Goal: Task Accomplishment & Management: Manage account settings

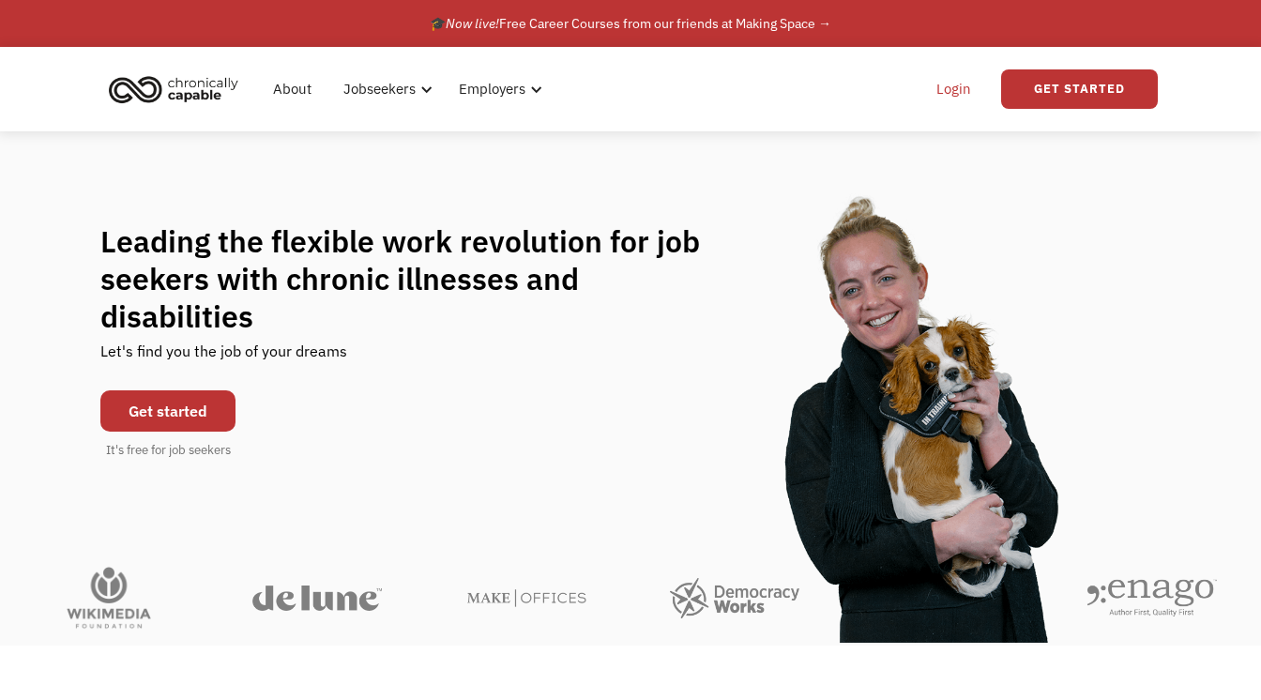
click at [952, 109] on link "Login" at bounding box center [953, 89] width 57 height 60
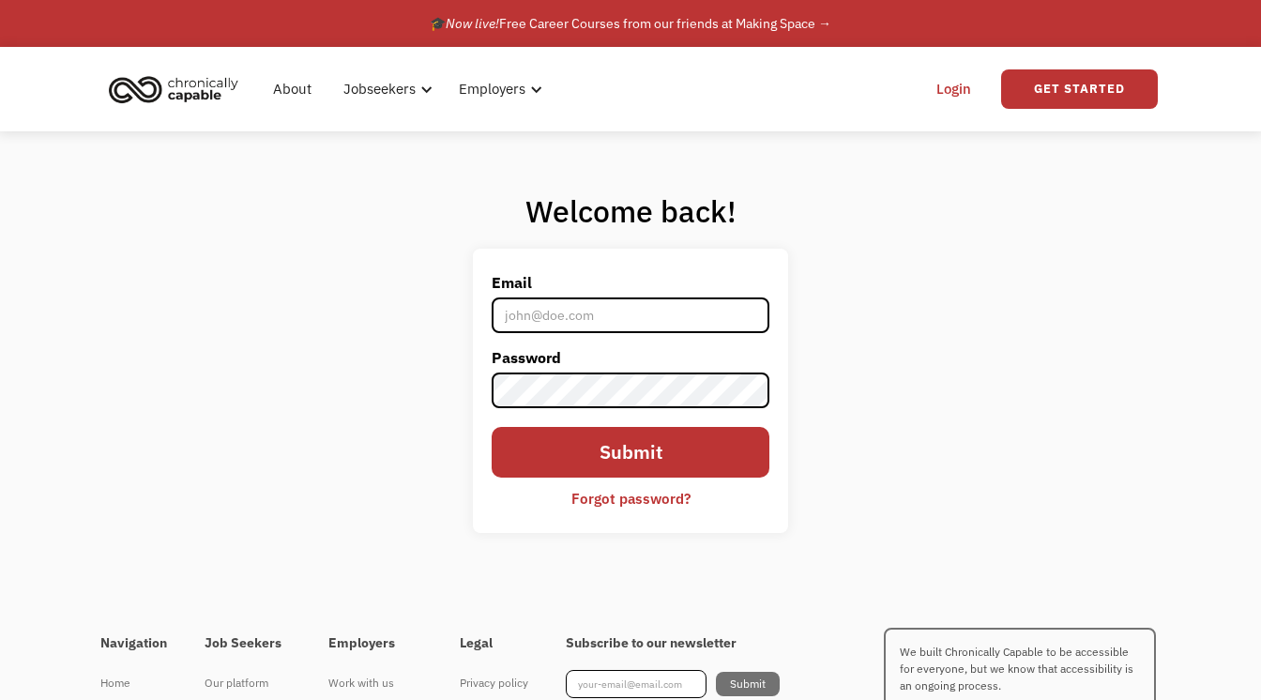
click at [531, 326] on input "Email" at bounding box center [631, 315] width 278 height 36
click at [528, 320] on input "Email" at bounding box center [631, 315] width 278 height 36
type input "mpq4493@gmail.com"
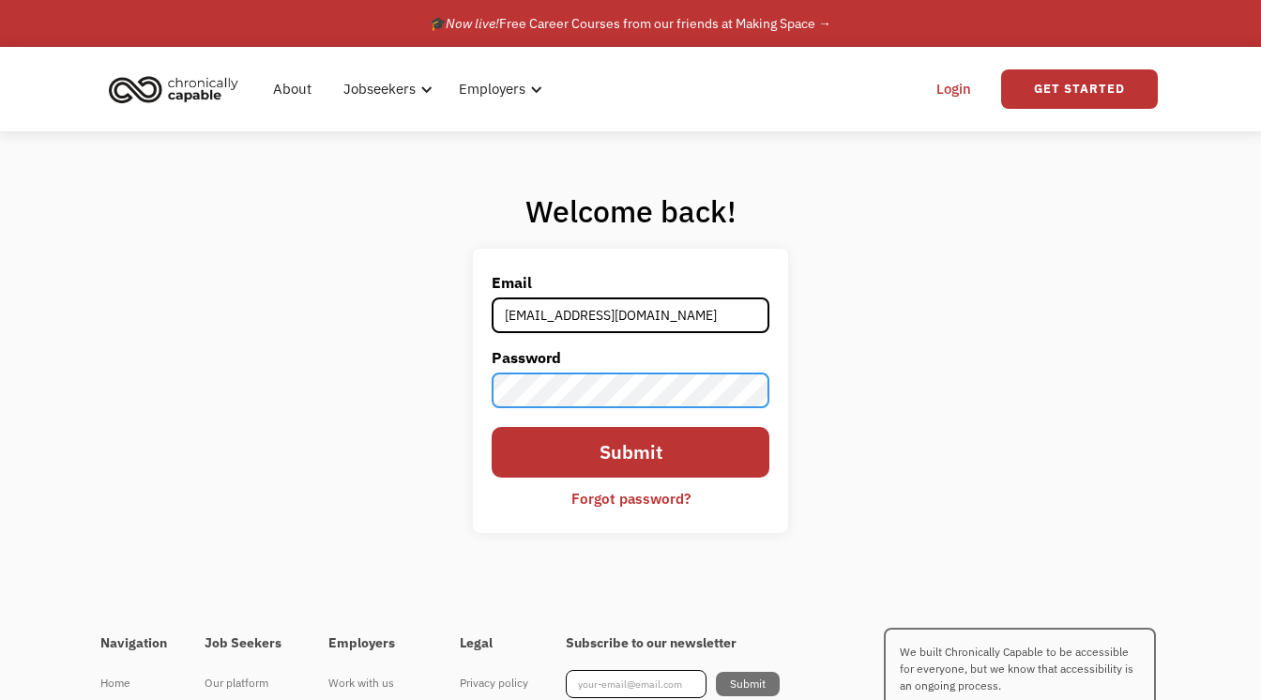
click at [492, 427] on input "Submit" at bounding box center [631, 452] width 278 height 51
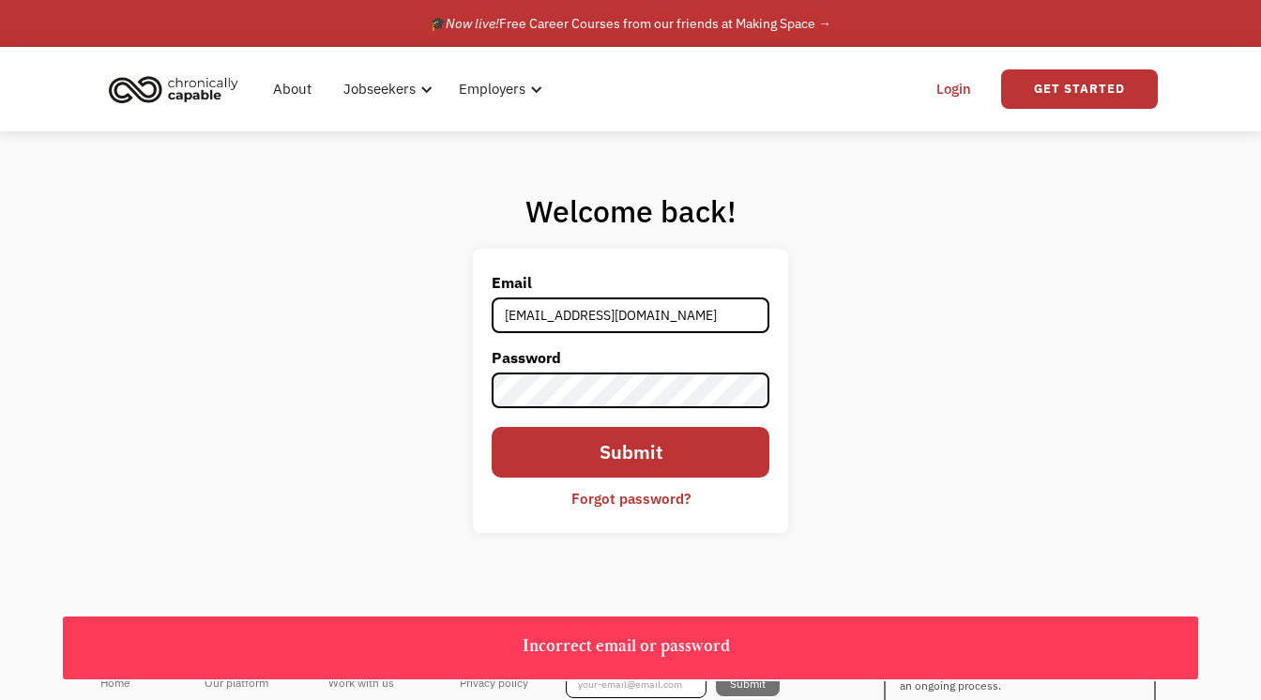
click at [644, 502] on div "Forgot password?" at bounding box center [630, 498] width 119 height 23
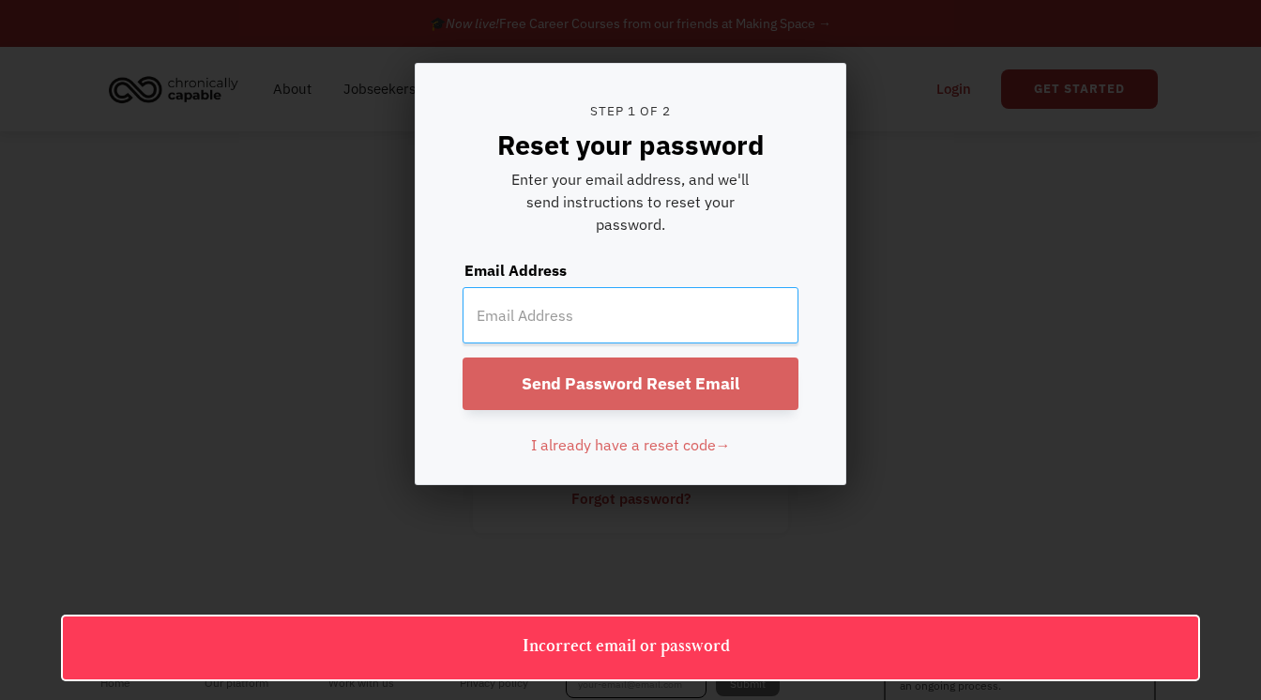
click at [527, 291] on input "email" at bounding box center [630, 315] width 336 height 56
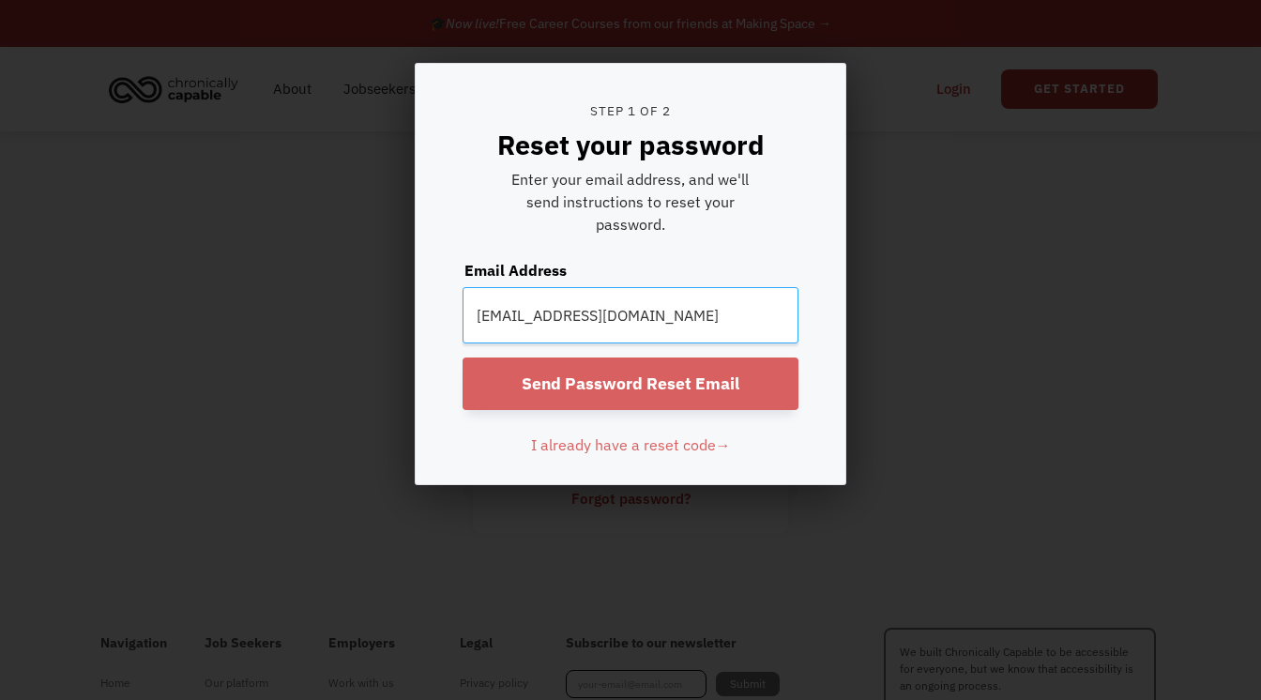
type input "mpq4493@gmail.com"
click at [462, 357] on input "Send Password Reset Email" at bounding box center [630, 383] width 336 height 53
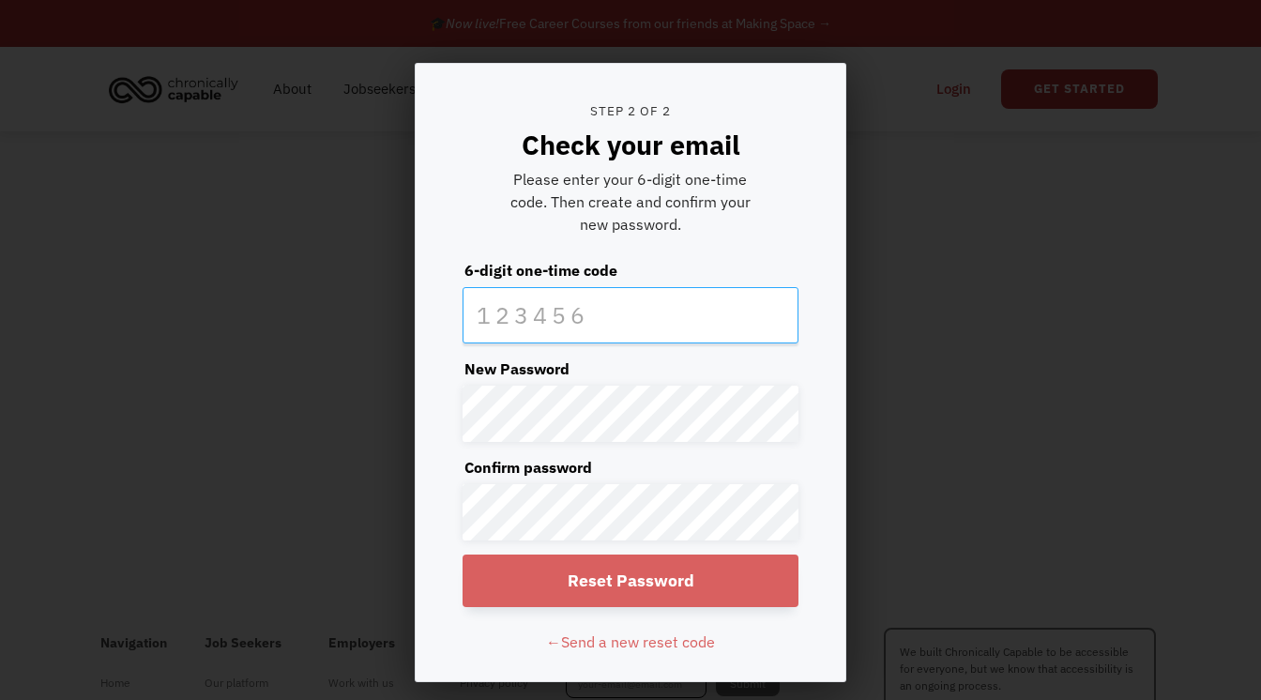
click at [498, 329] on input "text" at bounding box center [630, 315] width 336 height 56
paste input "869231"
type input "869231"
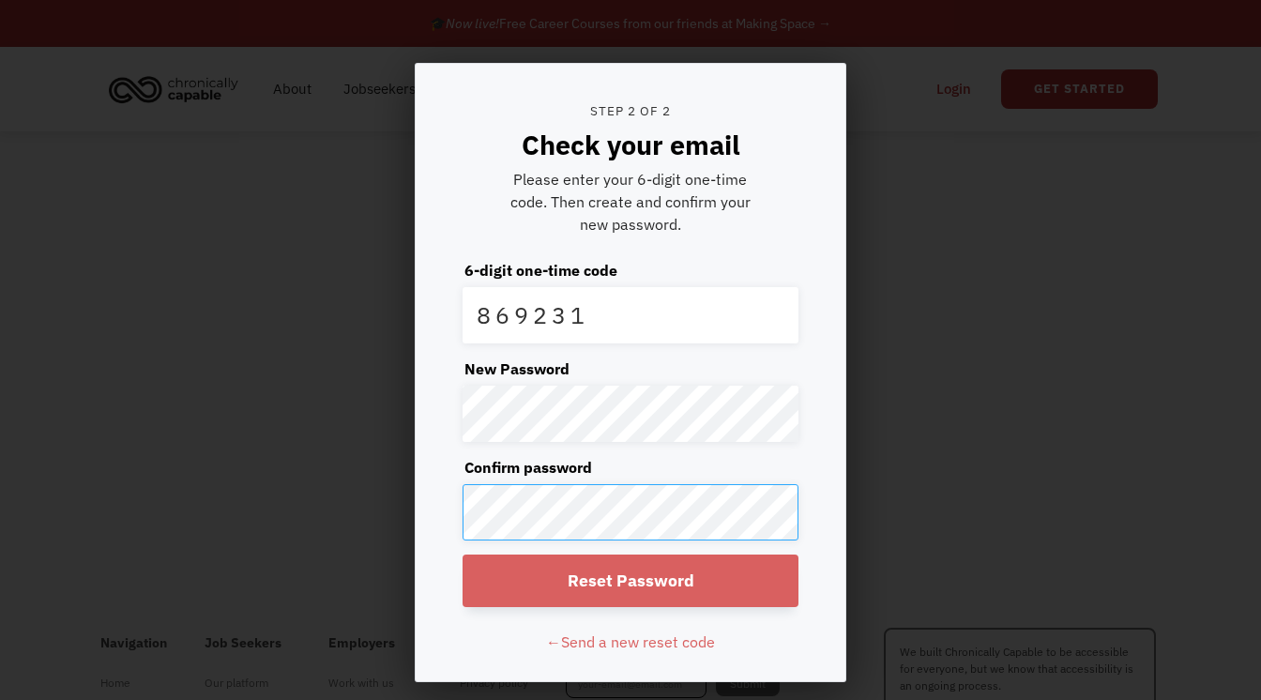
click at [462, 554] on input "Reset Password" at bounding box center [630, 580] width 336 height 53
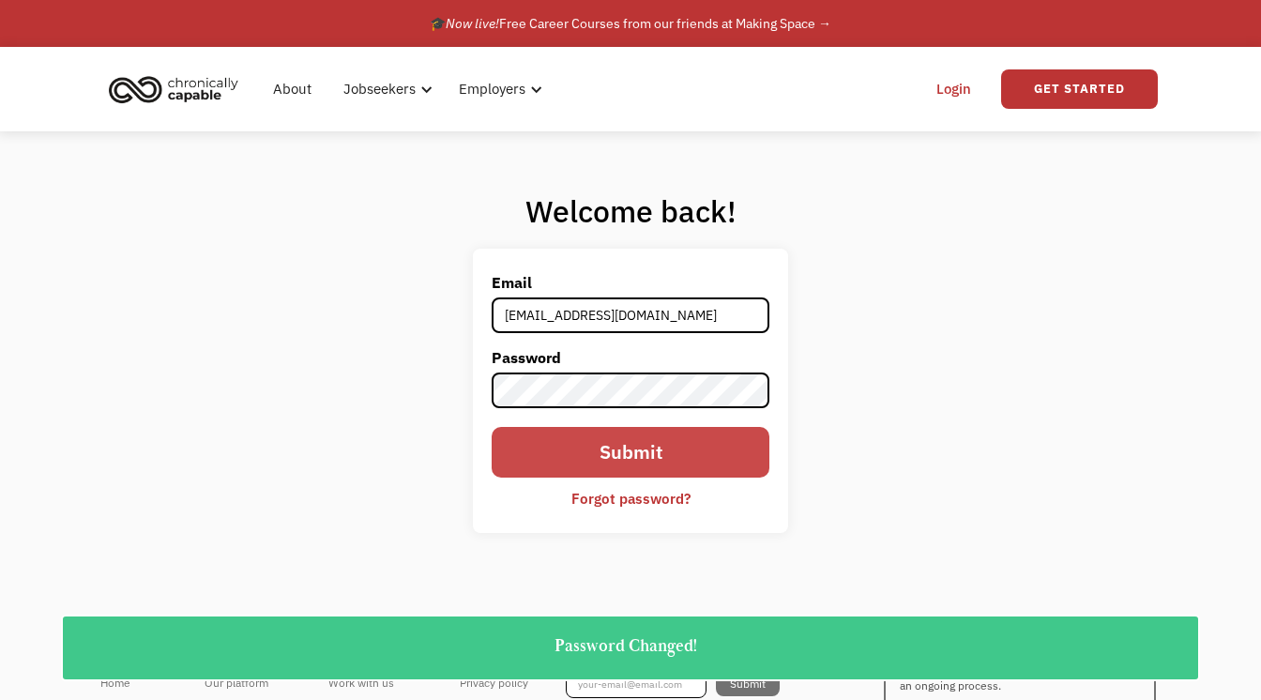
click at [632, 464] on input "Submit" at bounding box center [631, 452] width 278 height 51
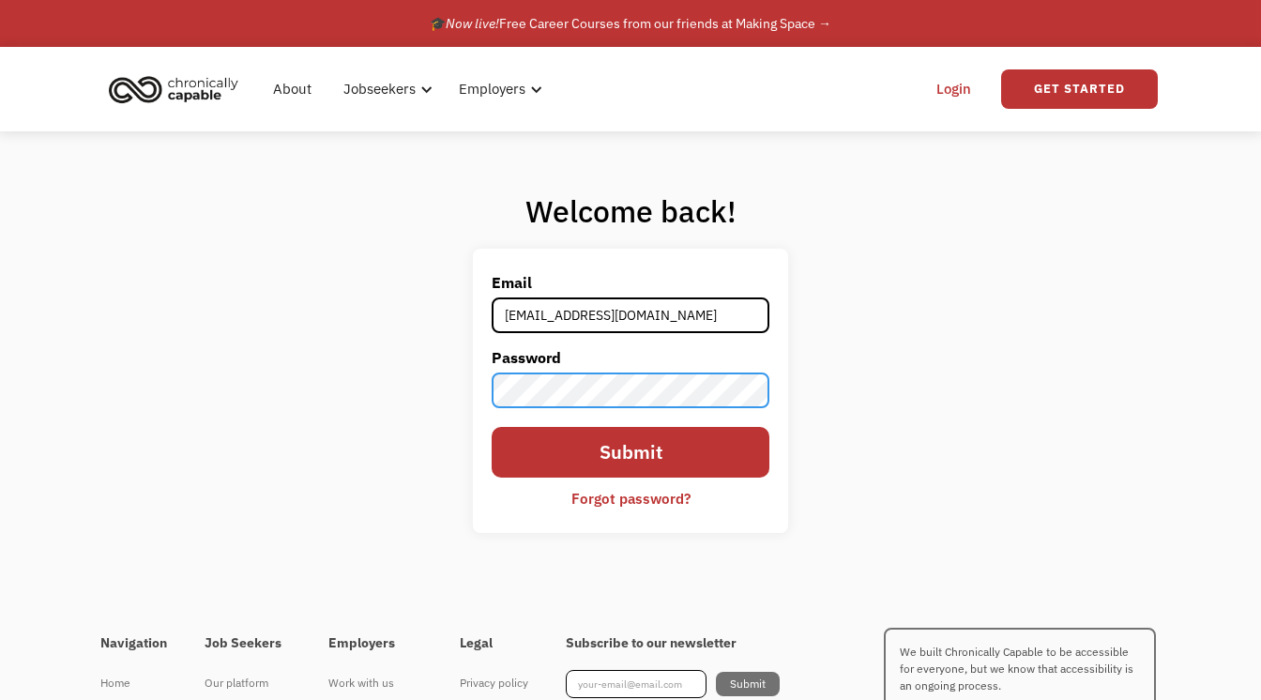
click at [492, 427] on input "Submit" at bounding box center [631, 452] width 278 height 51
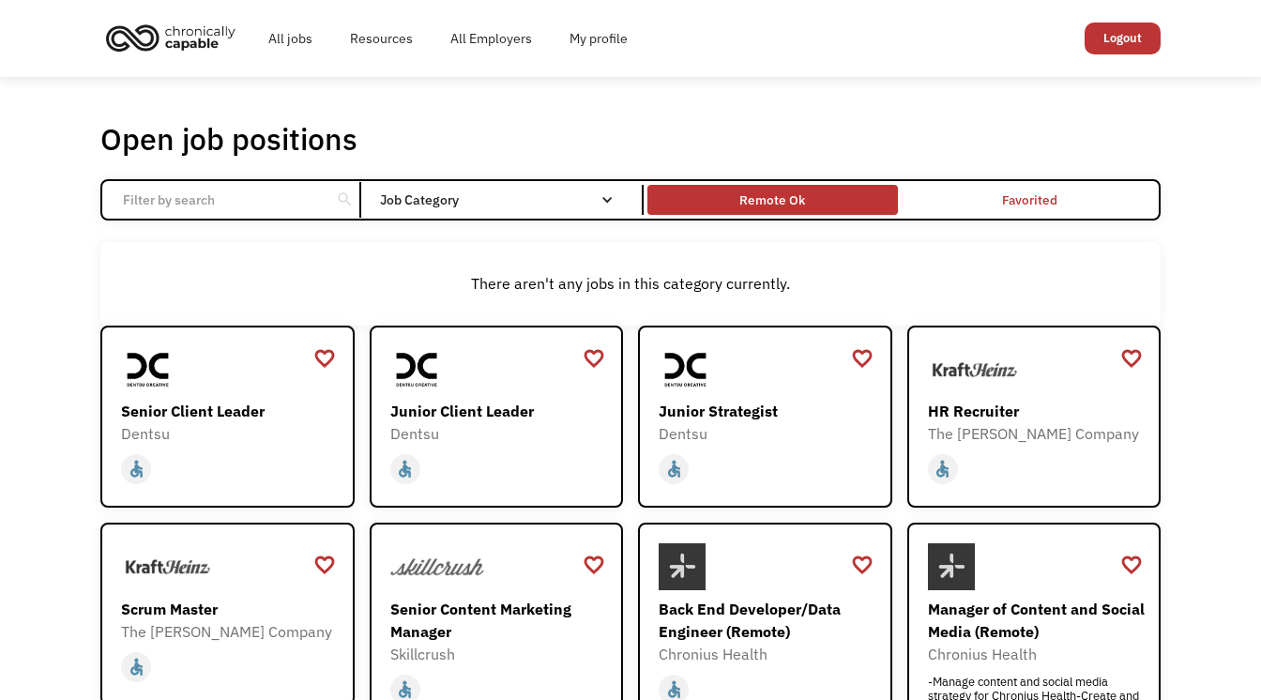
click at [775, 209] on div "Remote Ok" at bounding box center [772, 200] width 66 height 23
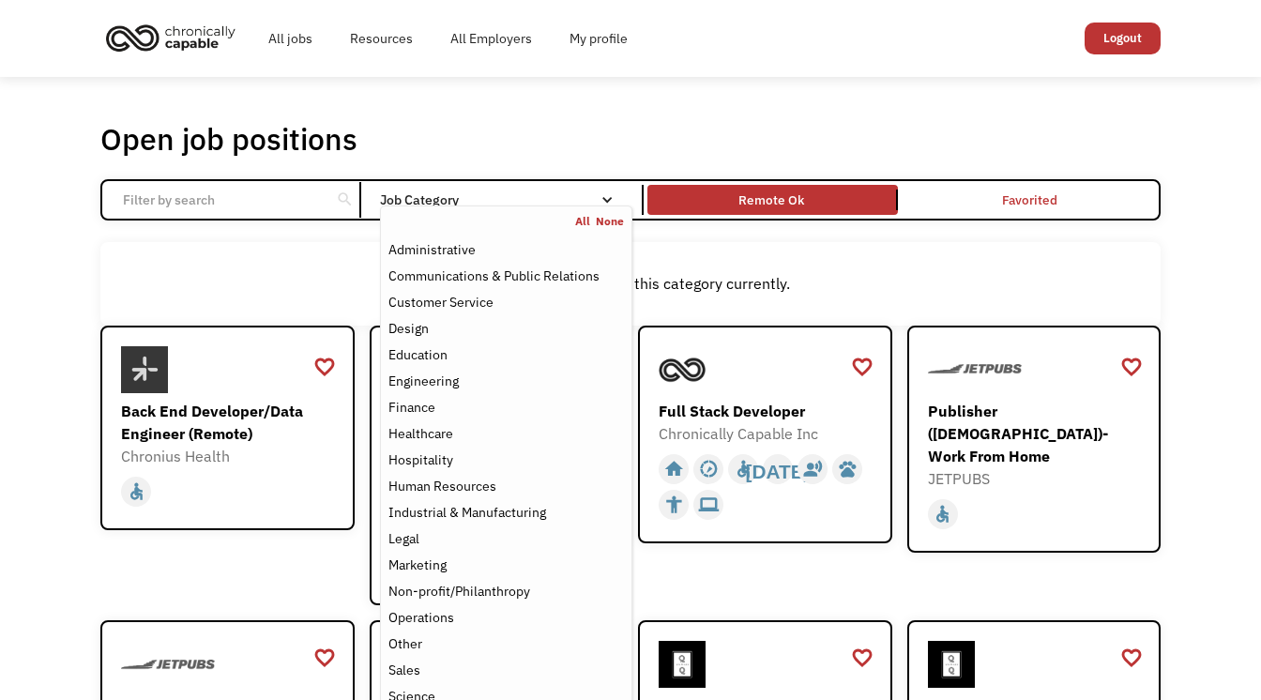
click at [419, 199] on div "Job Category" at bounding box center [506, 199] width 252 height 13
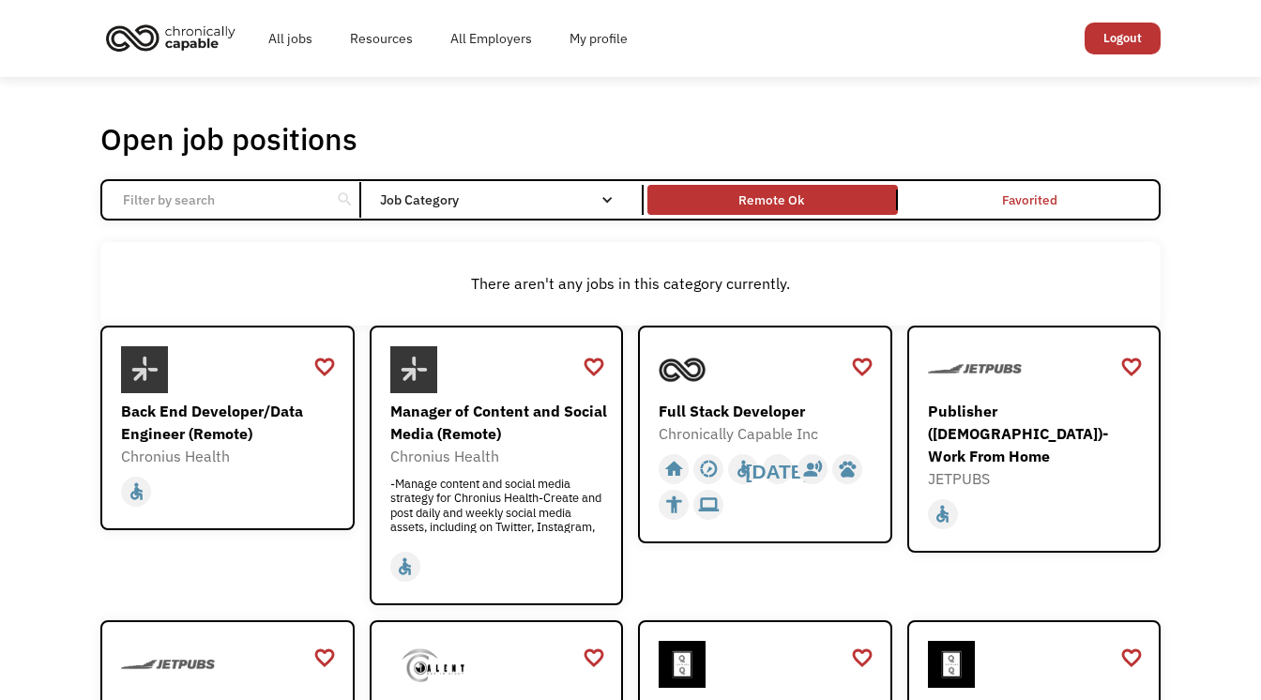
click at [419, 199] on div "Job Category" at bounding box center [506, 199] width 252 height 13
click at [259, 35] on link "All jobs" at bounding box center [291, 38] width 82 height 60
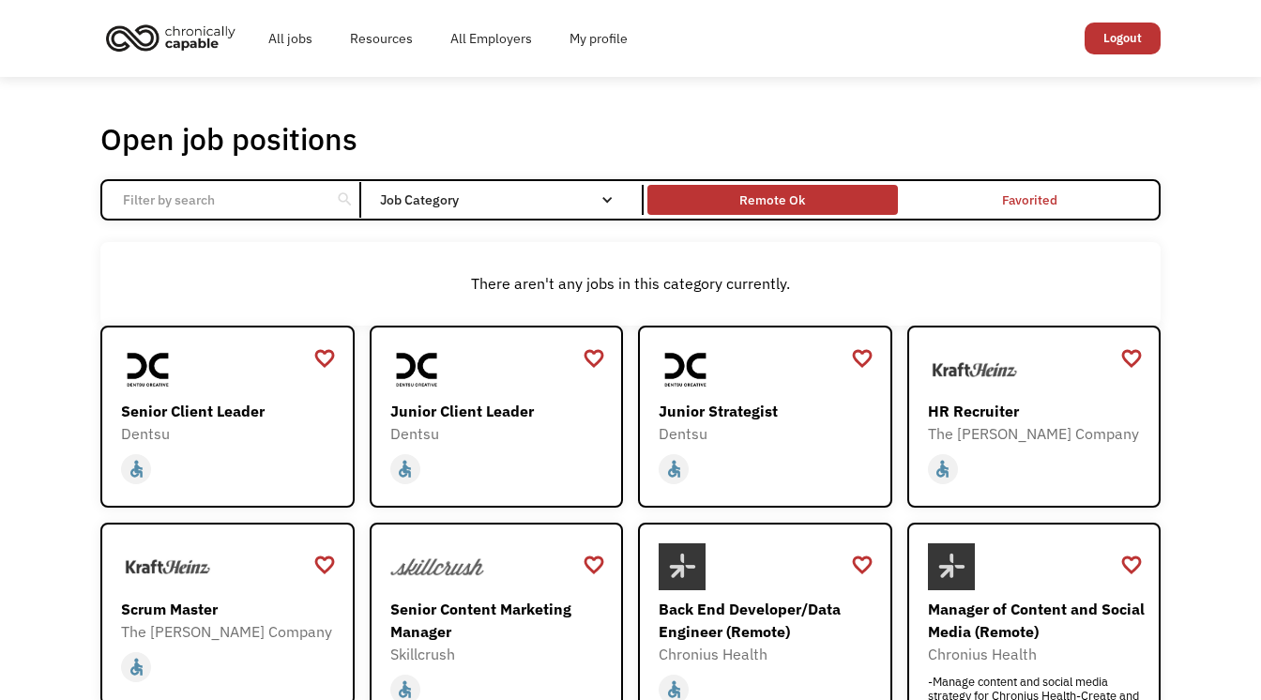
click at [755, 192] on div "Remote Ok" at bounding box center [772, 200] width 66 height 23
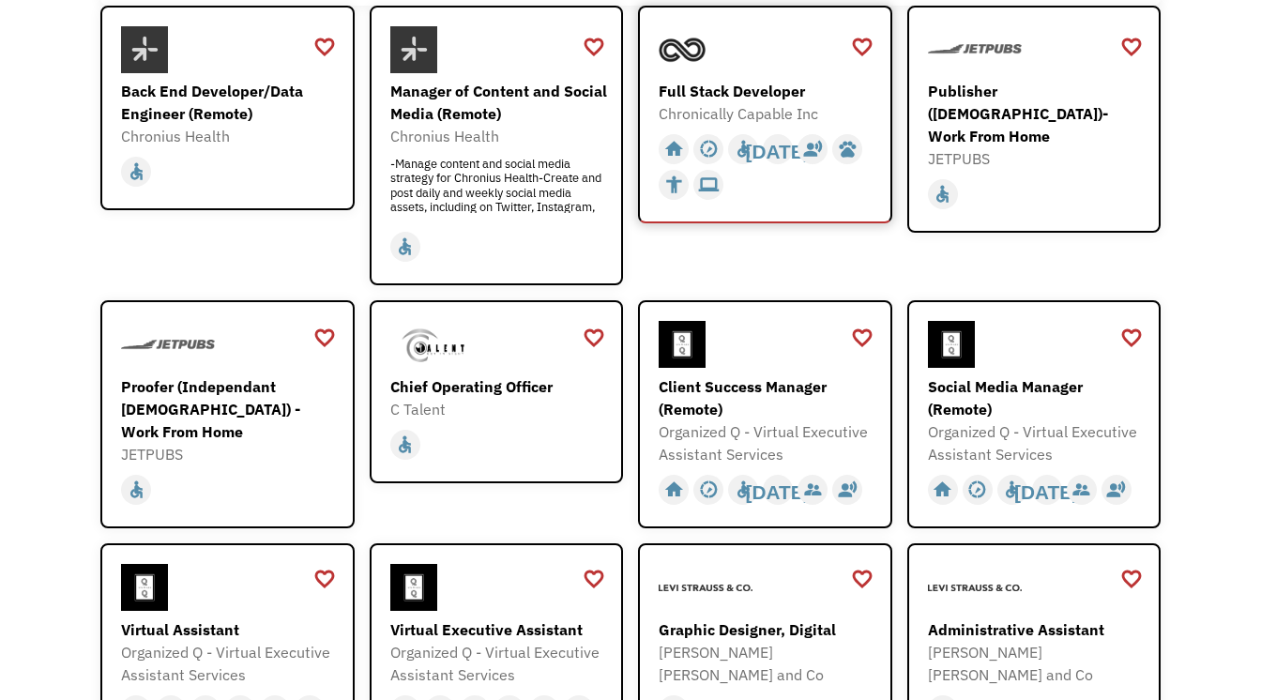
scroll to position [318, 0]
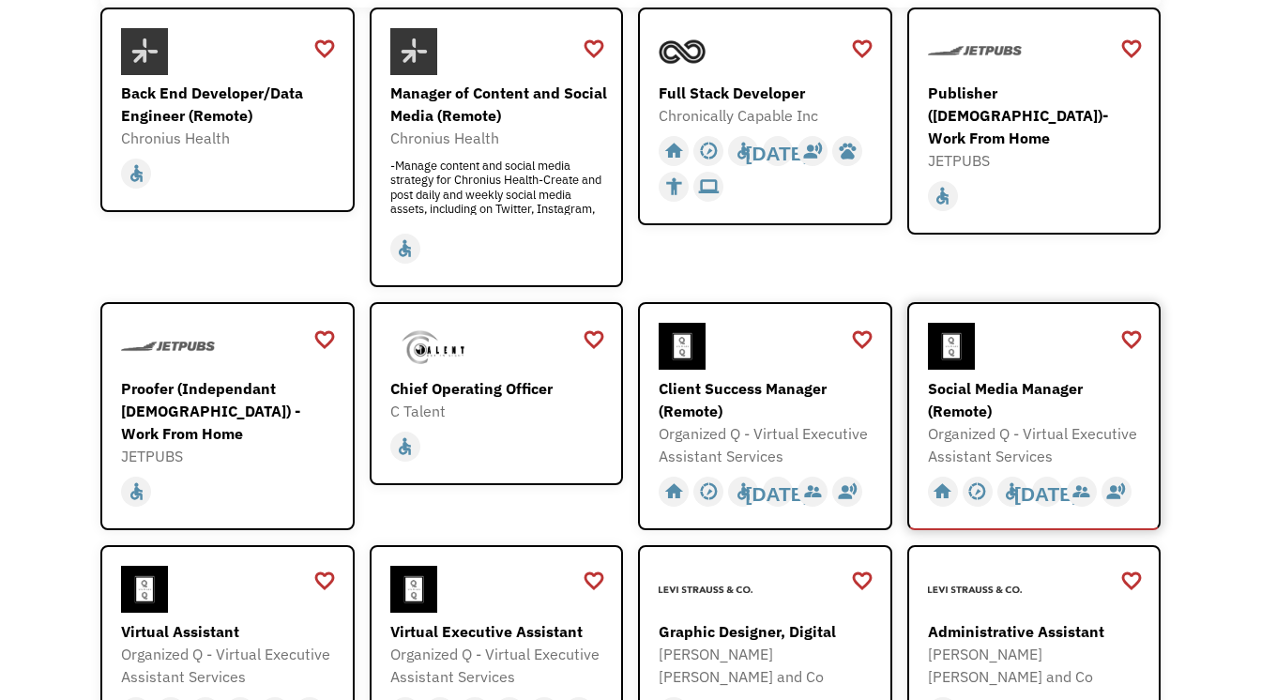
click at [963, 408] on div "Social Media Manager (Remote)" at bounding box center [1037, 399] width 218 height 45
